Goal: Information Seeking & Learning: Learn about a topic

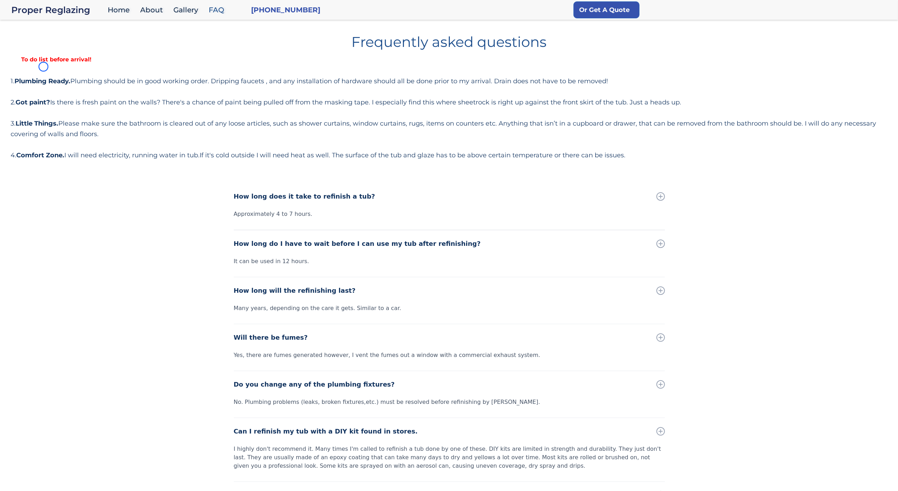
click at [43, 67] on div "Frequently asked questions To do list before arrival! 1. Plumbing Ready. Plumbi…" at bounding box center [449, 94] width 877 height 131
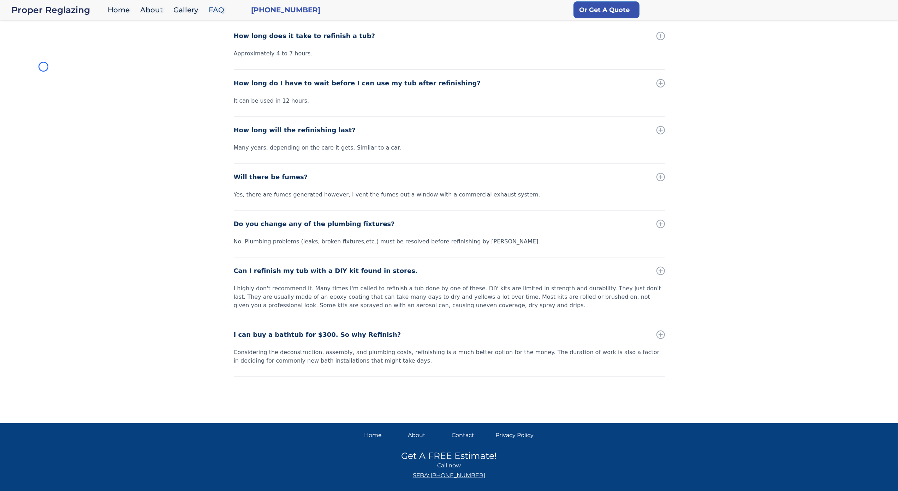
scroll to position [169, 0]
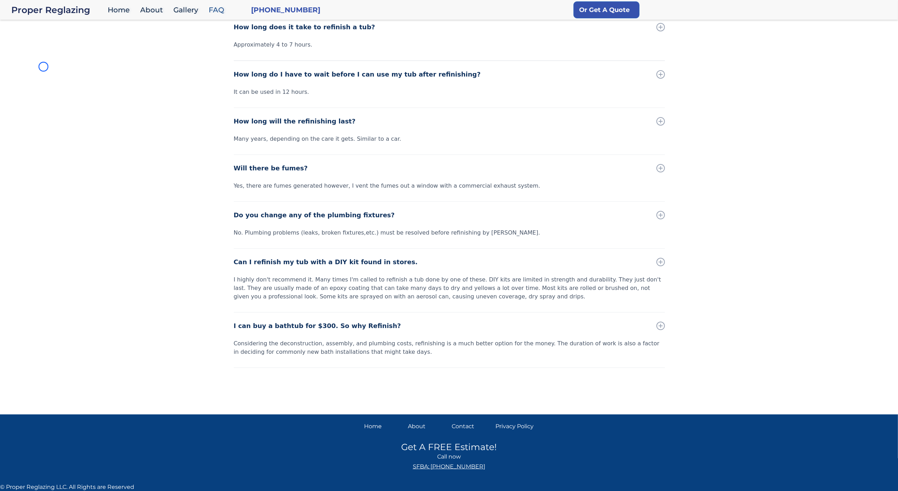
click at [43, 67] on div "How long does it take to refinish a tub? Approximately 4 to 7 hours. How long d…" at bounding box center [449, 211] width 898 height 394
click at [58, 64] on div "How long does it take to refinish a tub? Approximately 4 to 7 hours. How long d…" at bounding box center [449, 211] width 898 height 394
click at [64, 40] on div "How long does it take to refinish a tub? Approximately 4 to 7 hours. How long d…" at bounding box center [449, 211] width 898 height 394
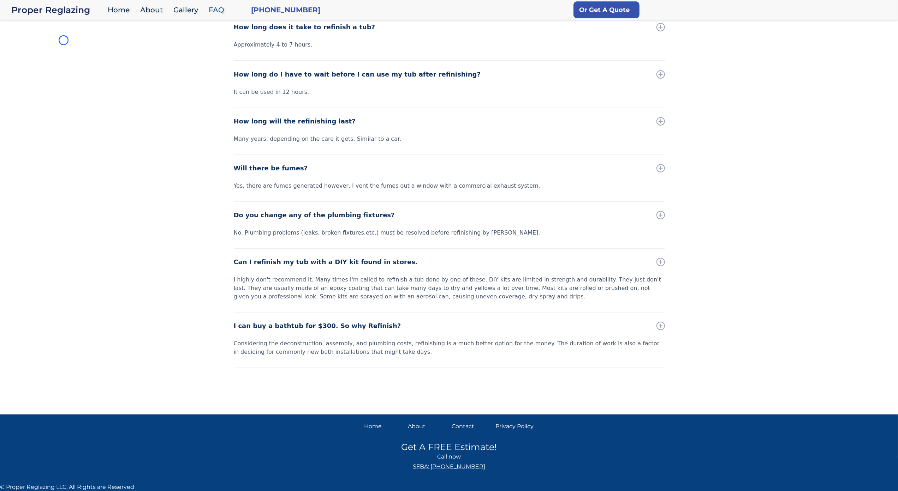
scroll to position [0, 0]
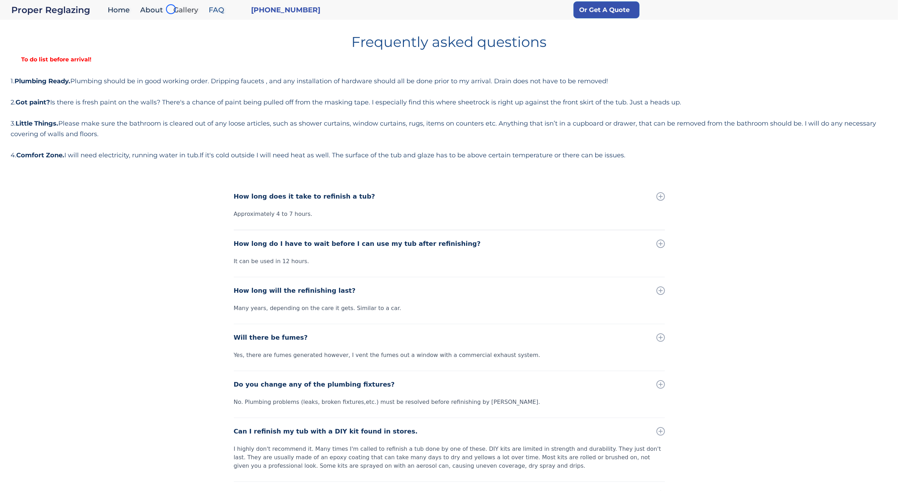
click at [171, 9] on link "Gallery" at bounding box center [187, 9] width 35 height 15
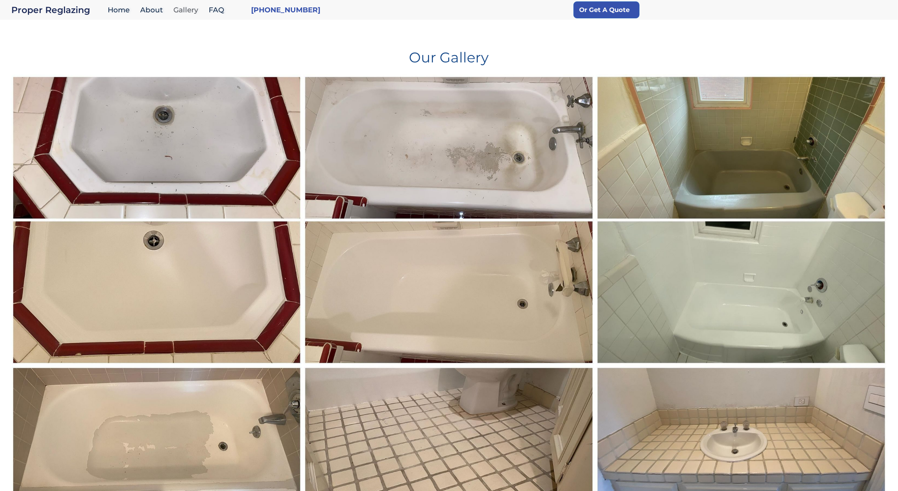
click at [171, 9] on link "Gallery" at bounding box center [187, 9] width 35 height 15
click at [43, 49] on h1 "Our Gallery" at bounding box center [449, 55] width 877 height 20
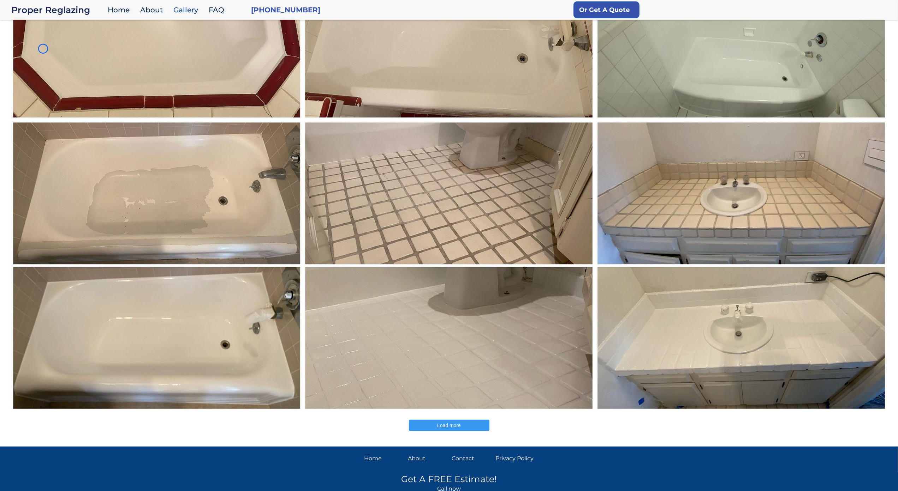
scroll to position [279, 0]
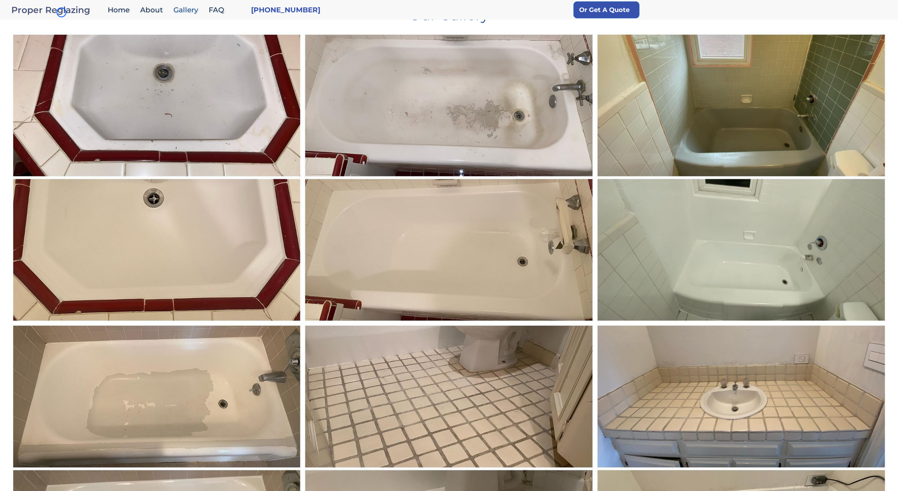
click at [61, 12] on div "Proper Reglazing" at bounding box center [57, 10] width 93 height 10
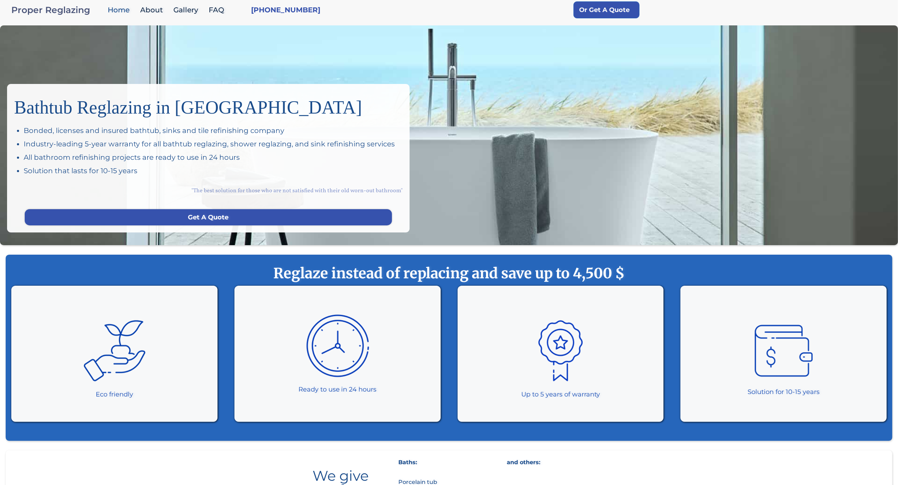
click at [61, 12] on div "Proper Reglazing" at bounding box center [57, 10] width 93 height 10
click at [58, 47] on div "Bathtub Reglazing in [GEOGRAPHIC_DATA] Bonded, licenses and insured bathtub, si…" at bounding box center [449, 135] width 898 height 220
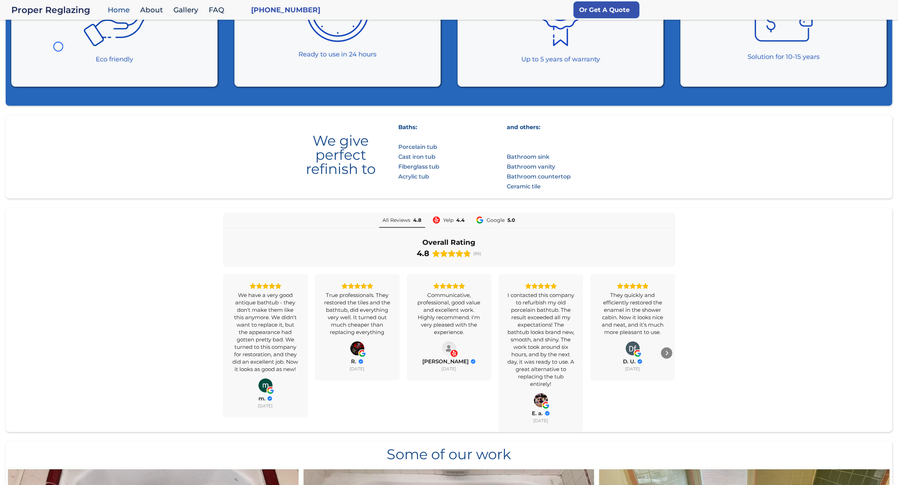
scroll to position [346, 0]
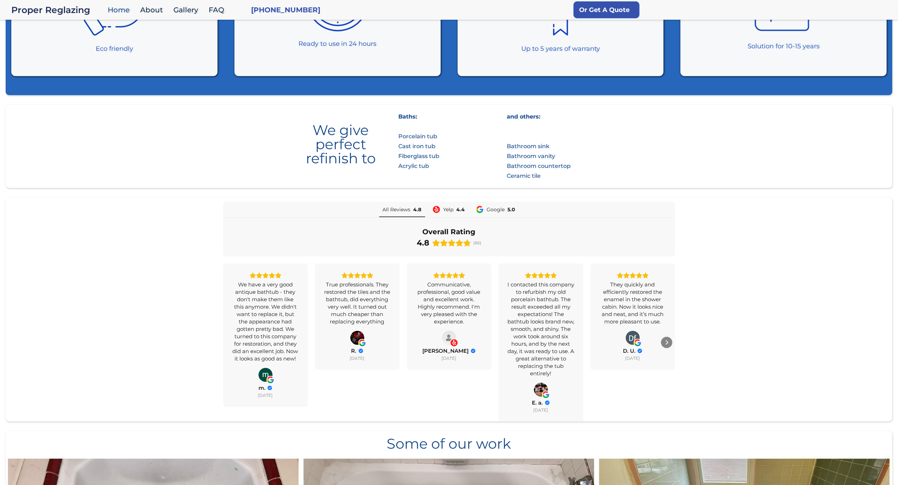
click at [58, 47] on div "Eco friendly" at bounding box center [114, 8] width 206 height 136
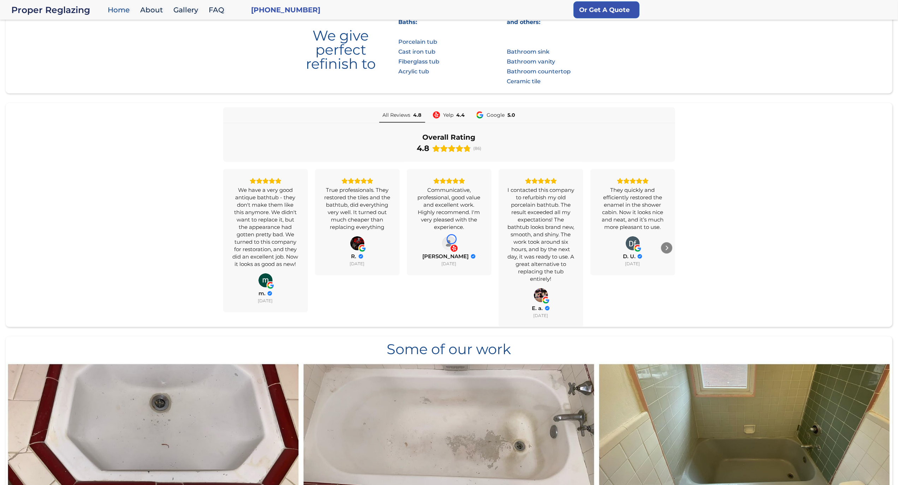
click at [452, 240] on icon "Avatar stub icon" at bounding box center [449, 244] width 8 height 8
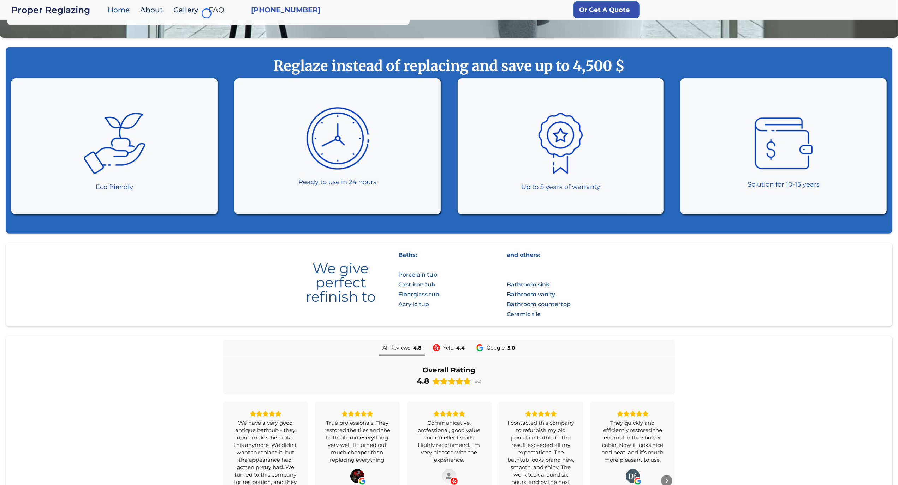
click at [207, 13] on link "FAQ" at bounding box center [218, 9] width 26 height 15
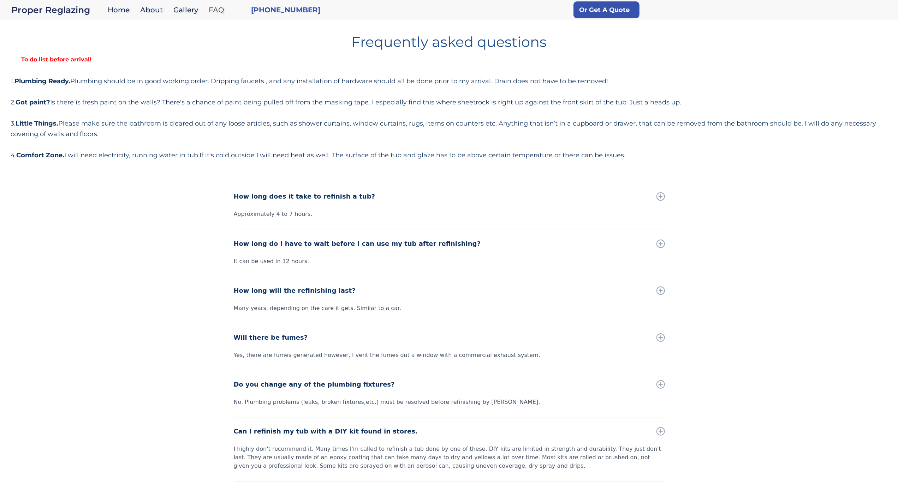
click at [207, 13] on link "FAQ" at bounding box center [218, 9] width 26 height 15
click at [64, 40] on h1 "Frequently asked questions" at bounding box center [449, 39] width 877 height 20
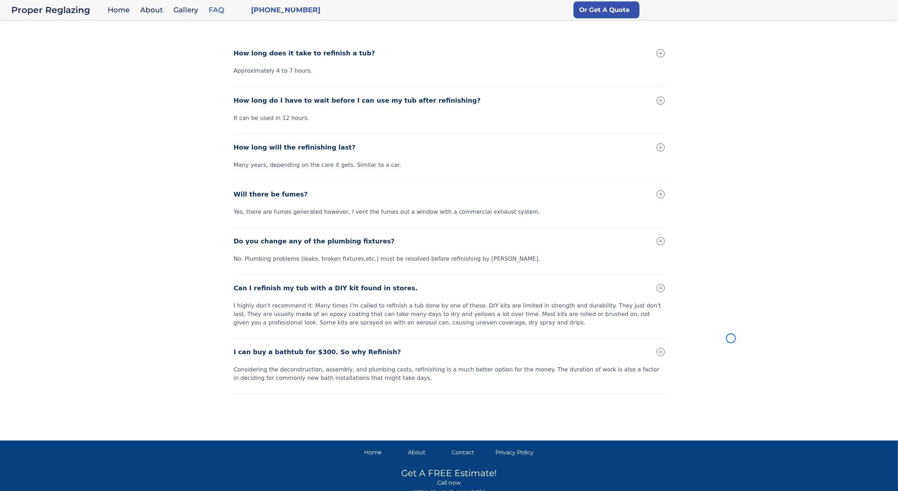
scroll to position [169, 0]
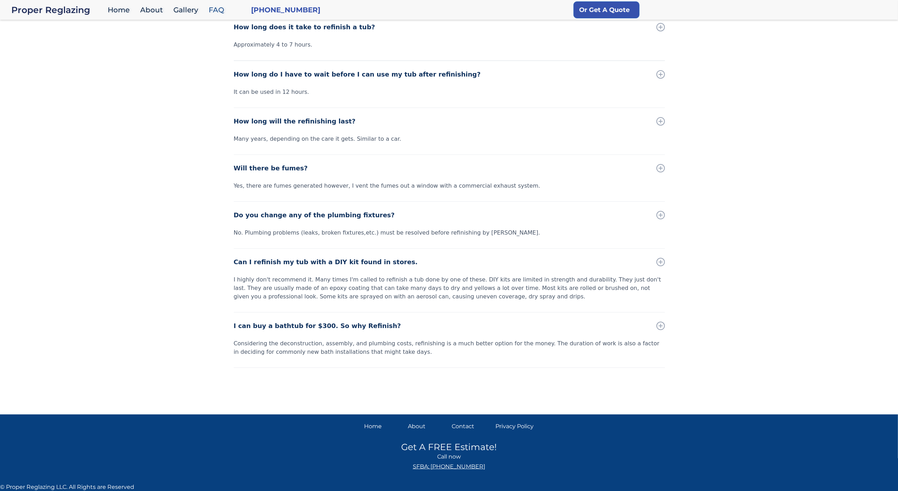
click at [64, 40] on div "How long does it take to refinish a tub? Approximately 4 to 7 hours. How long d…" at bounding box center [449, 211] width 898 height 394
